Goal: Navigation & Orientation: Find specific page/section

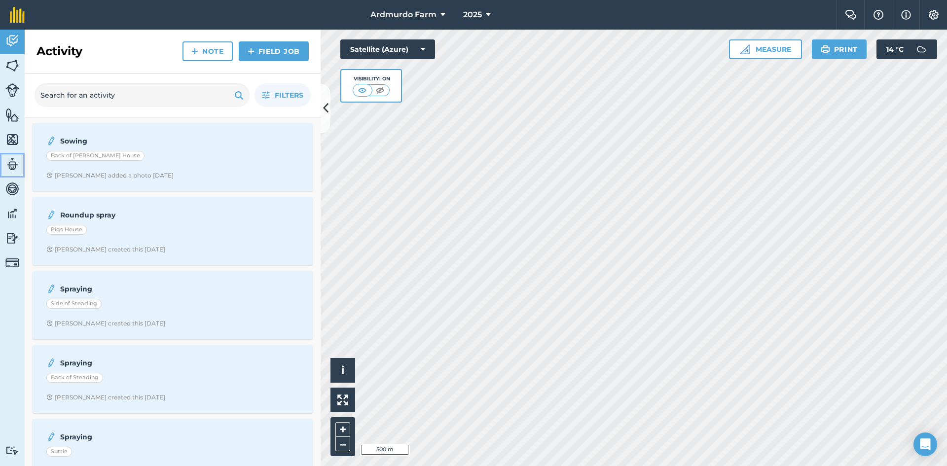
click at [10, 160] on img at bounding box center [12, 164] width 14 height 15
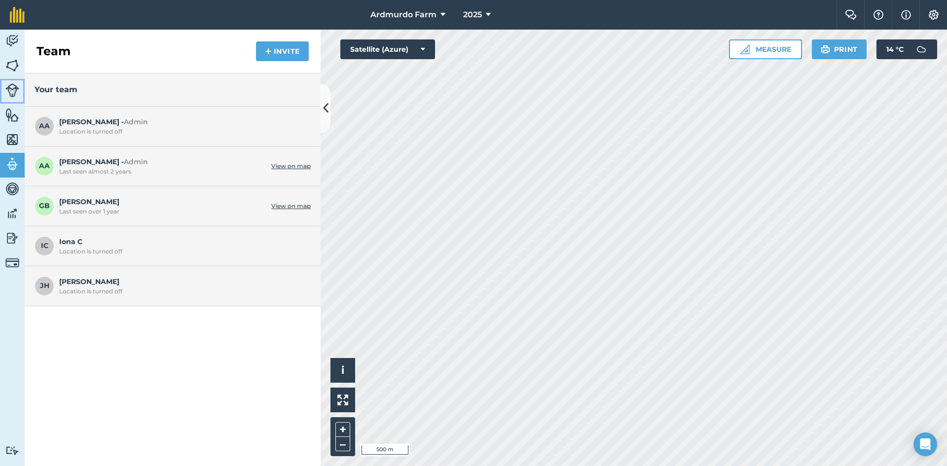
click at [13, 88] on img at bounding box center [12, 90] width 14 height 14
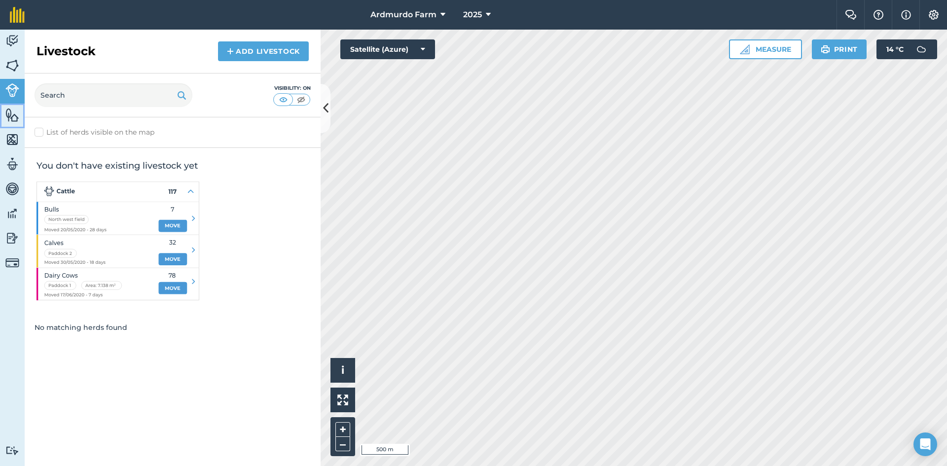
click at [15, 113] on img at bounding box center [12, 115] width 14 height 15
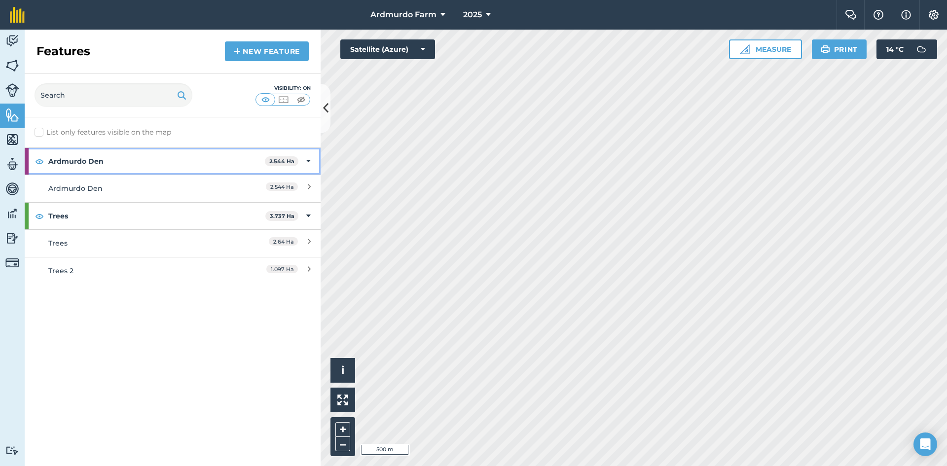
click at [80, 158] on strong "Ardmurdo Den" at bounding box center [156, 161] width 217 height 27
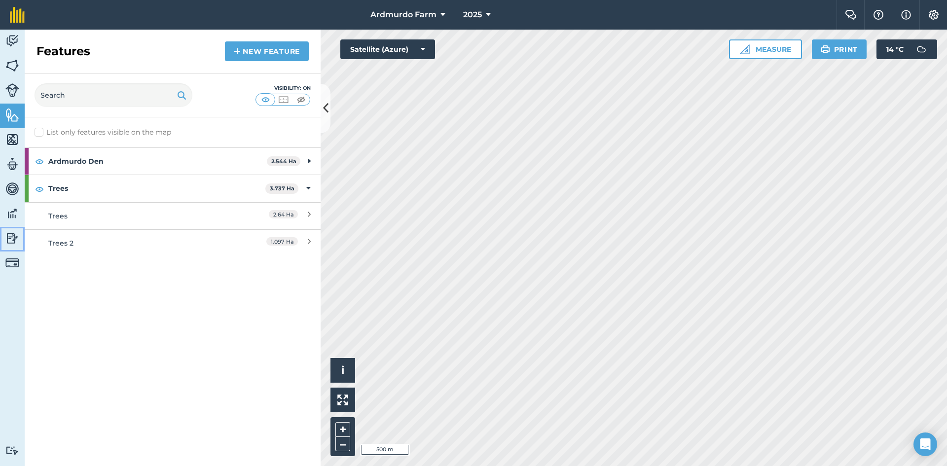
click at [13, 240] on img at bounding box center [12, 238] width 14 height 15
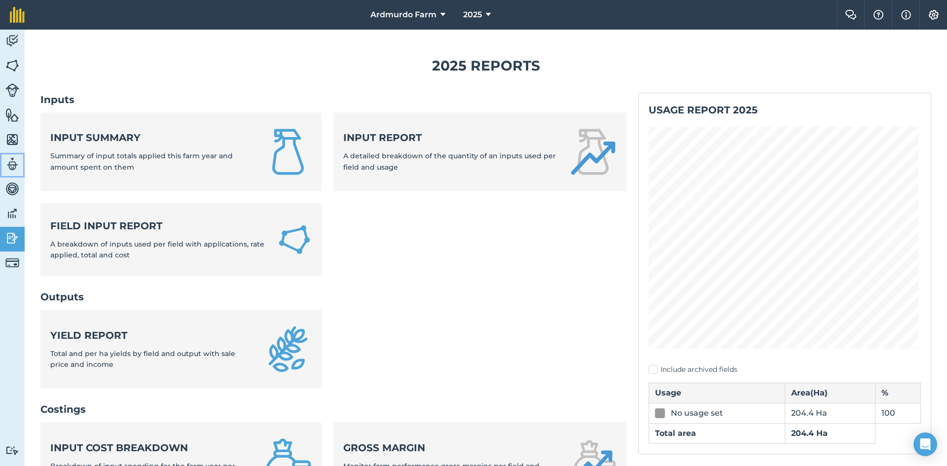
click at [10, 162] on img at bounding box center [12, 164] width 14 height 15
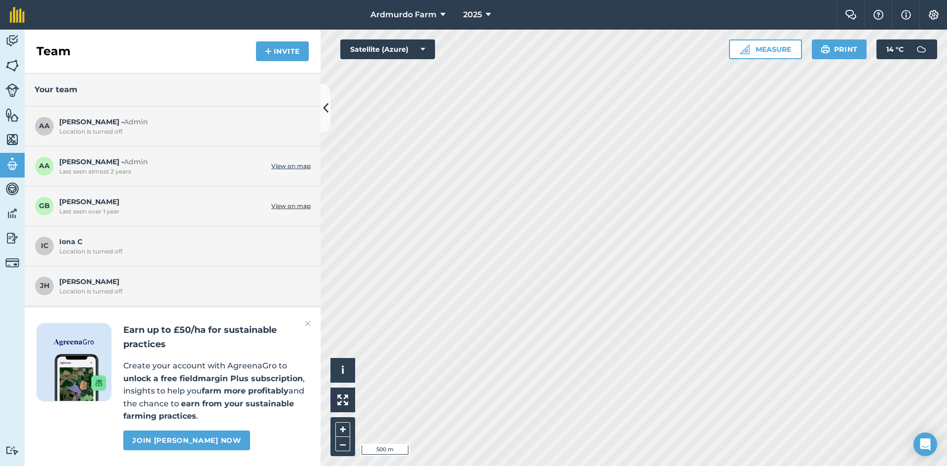
click at [69, 202] on span "Graham B Last seen over 1 year" at bounding box center [162, 205] width 207 height 19
click at [287, 206] on link "View on map" at bounding box center [290, 206] width 39 height 8
click at [8, 113] on img at bounding box center [12, 115] width 14 height 15
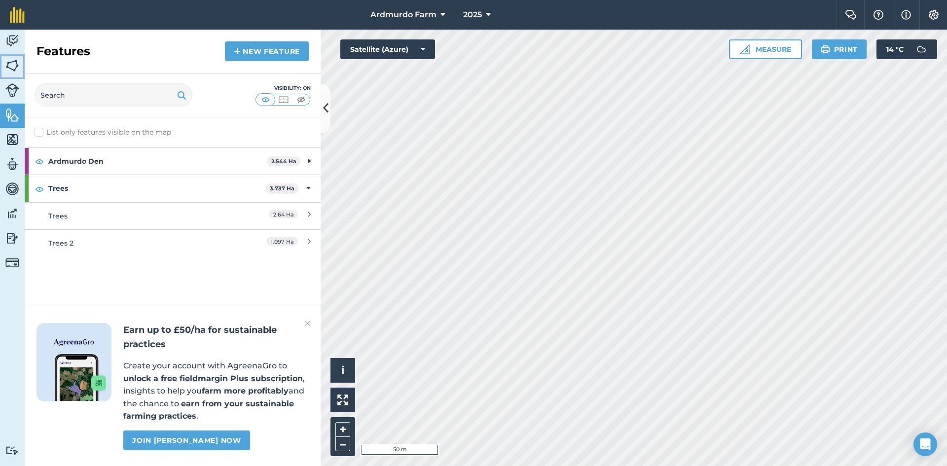
click at [17, 64] on img at bounding box center [12, 65] width 14 height 15
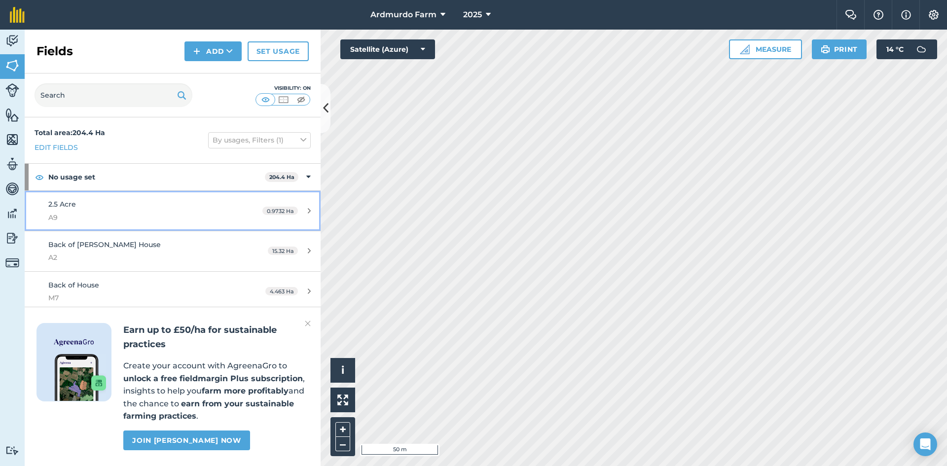
click at [105, 209] on div "2.5 Acre A9" at bounding box center [140, 211] width 185 height 24
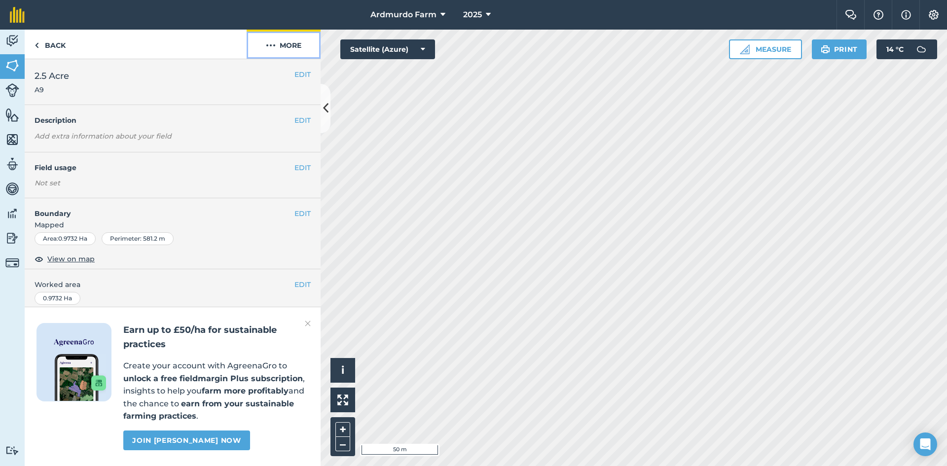
click at [288, 44] on button "More" at bounding box center [284, 44] width 74 height 29
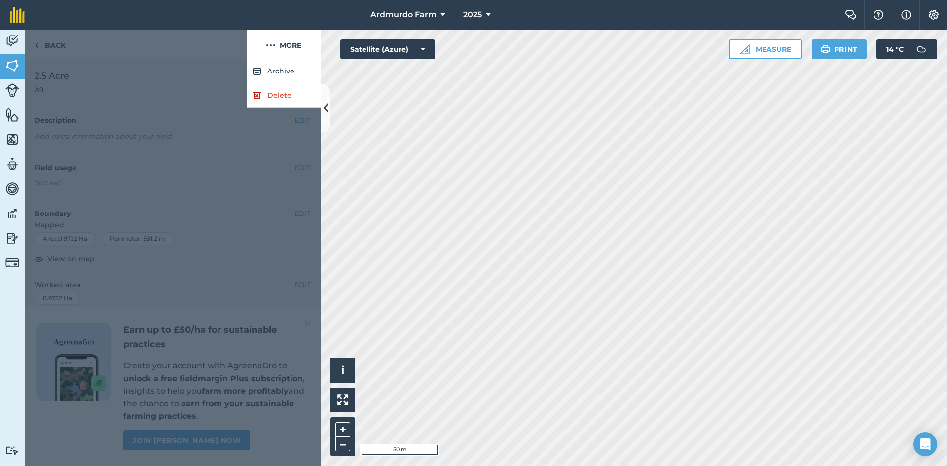
click at [89, 61] on div at bounding box center [173, 262] width 296 height 407
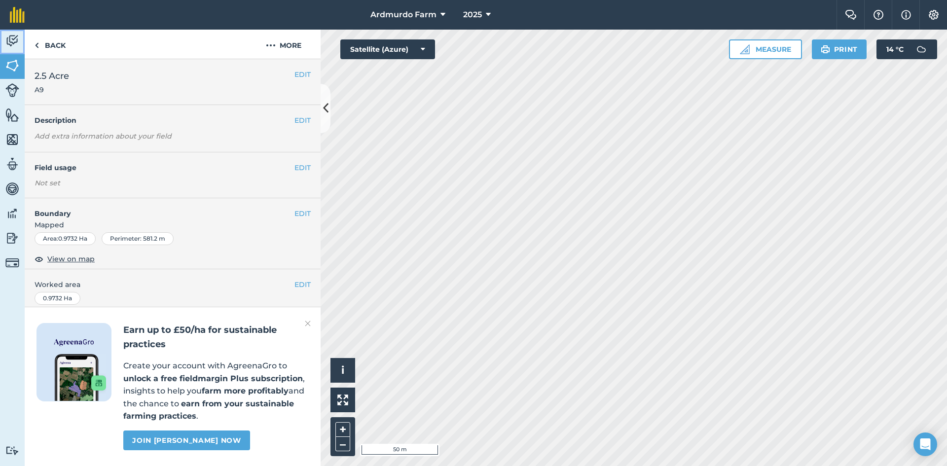
click at [13, 36] on img at bounding box center [12, 41] width 14 height 15
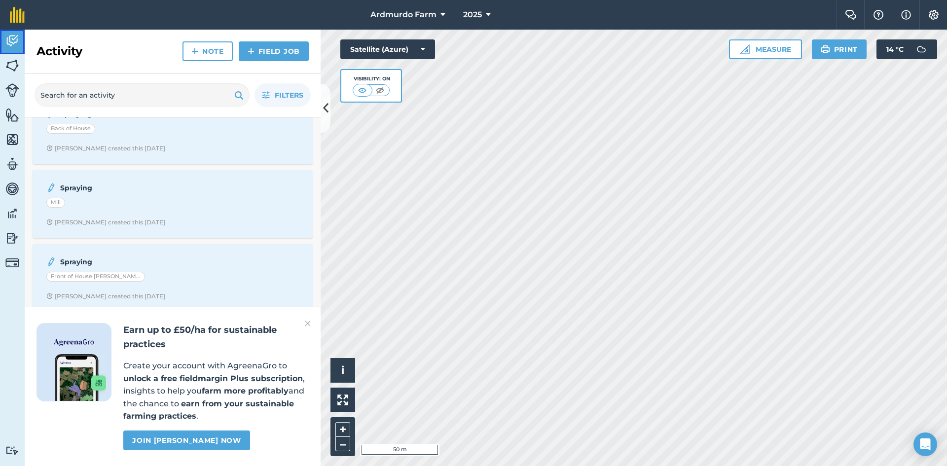
scroll to position [5030, 0]
click at [309, 322] on img at bounding box center [308, 324] width 6 height 12
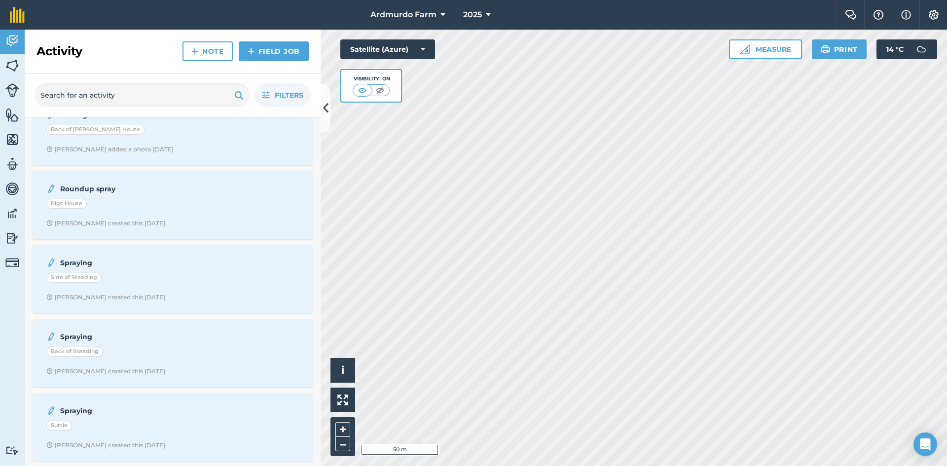
scroll to position [0, 0]
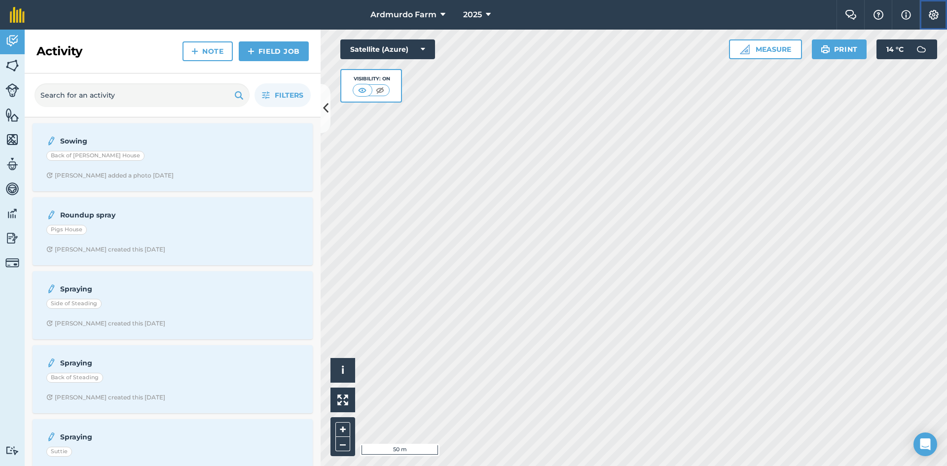
click at [937, 13] on img at bounding box center [934, 15] width 12 height 10
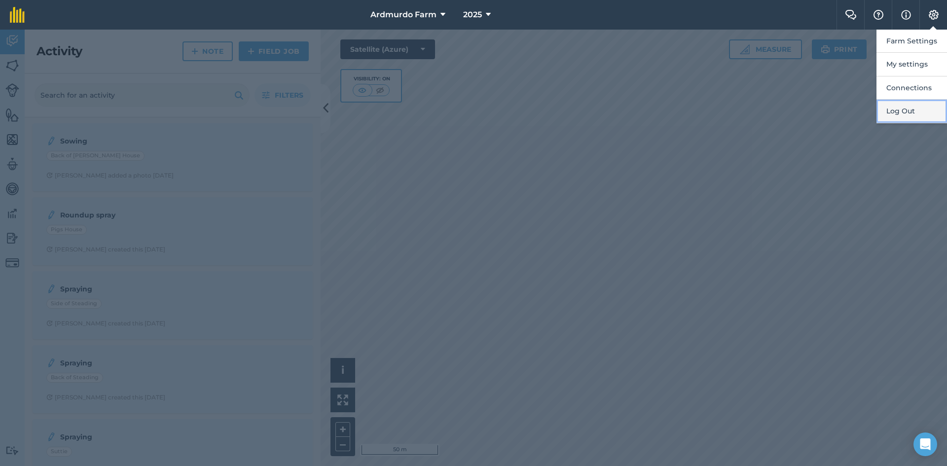
click at [912, 112] on button "Log Out" at bounding box center [911, 111] width 71 height 23
